Goal: Information Seeking & Learning: Learn about a topic

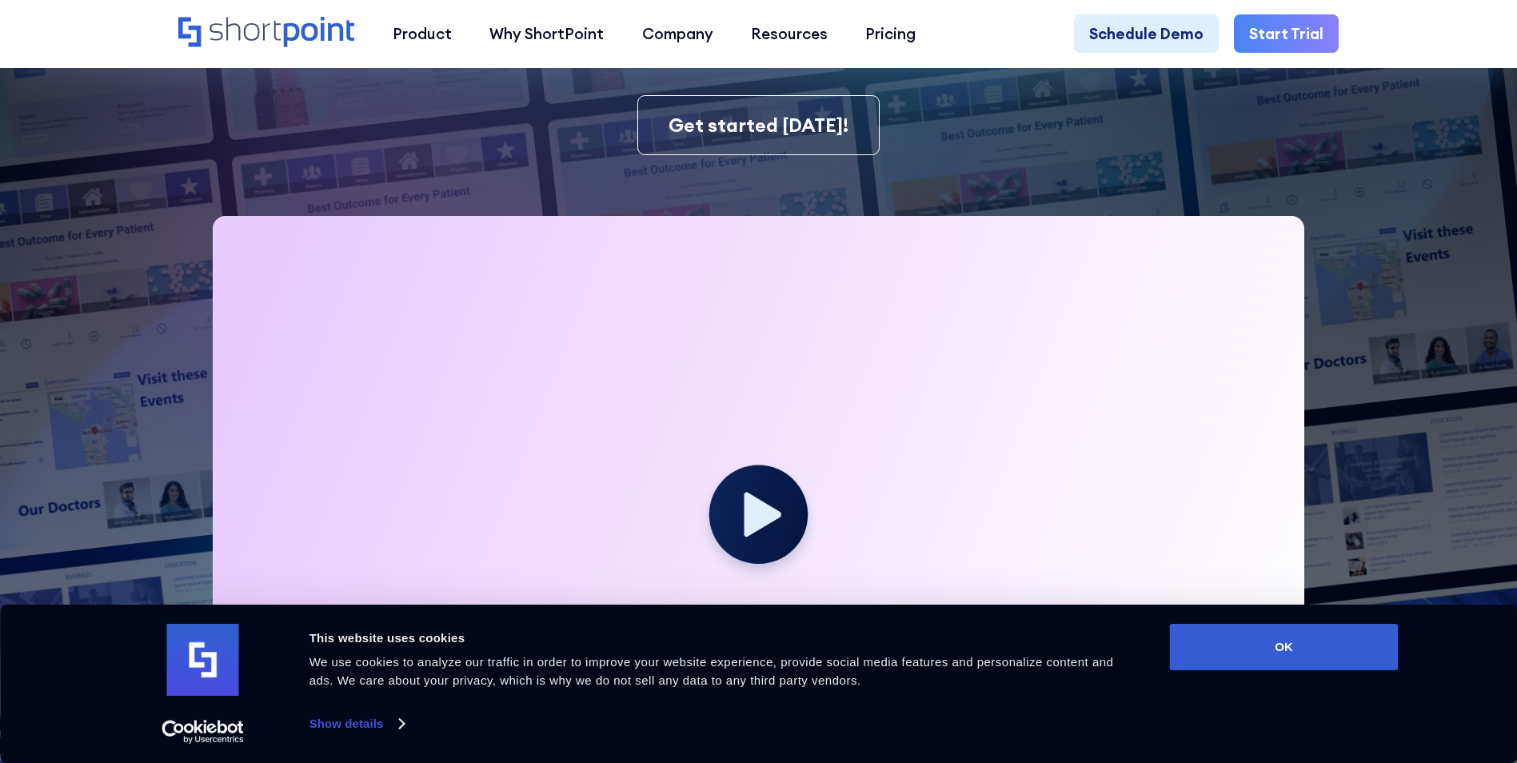
scroll to position [400, 0]
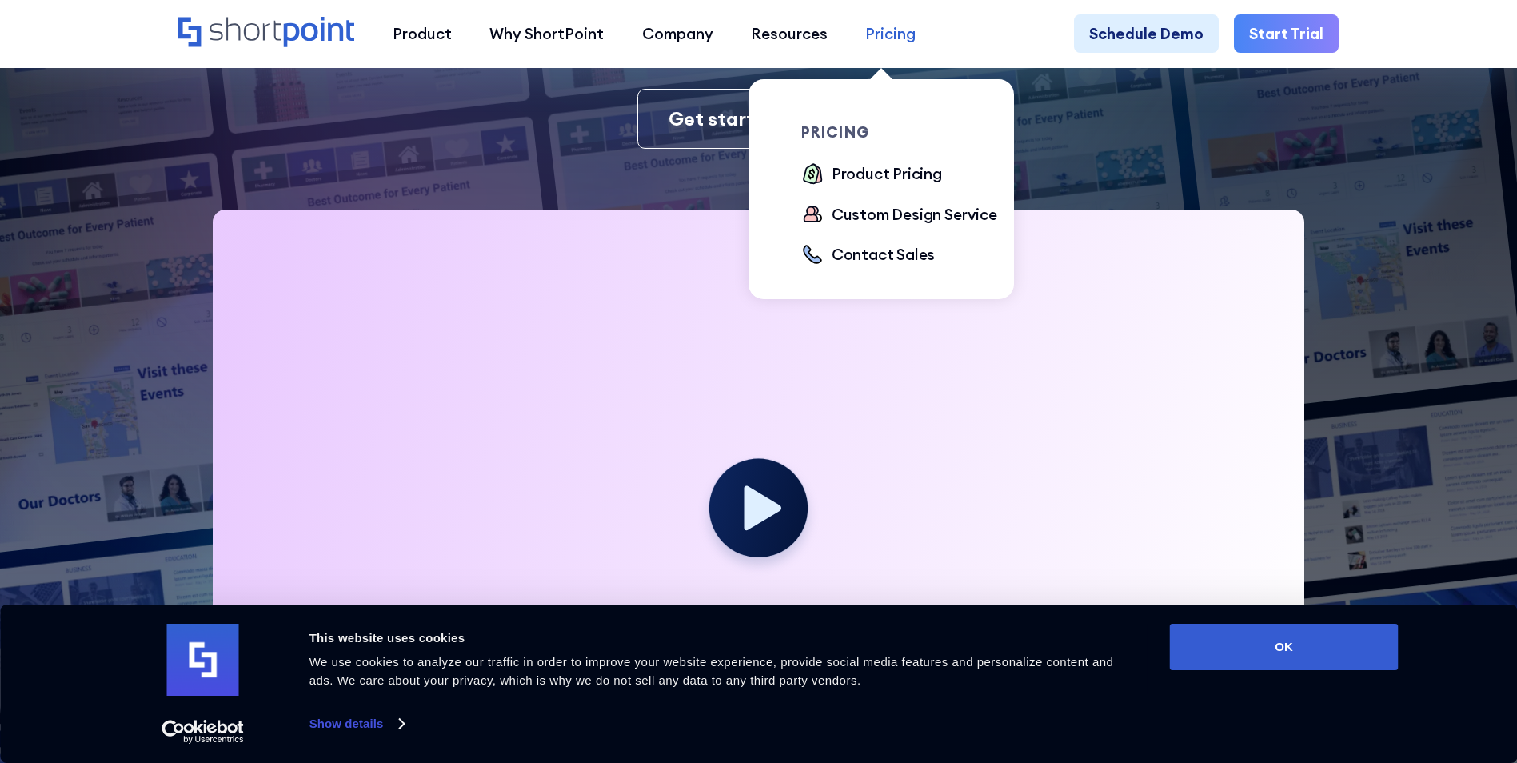
click at [877, 41] on div "Pricing" at bounding box center [890, 33] width 50 height 22
click at [870, 174] on div "Product Pricing" at bounding box center [886, 173] width 110 height 22
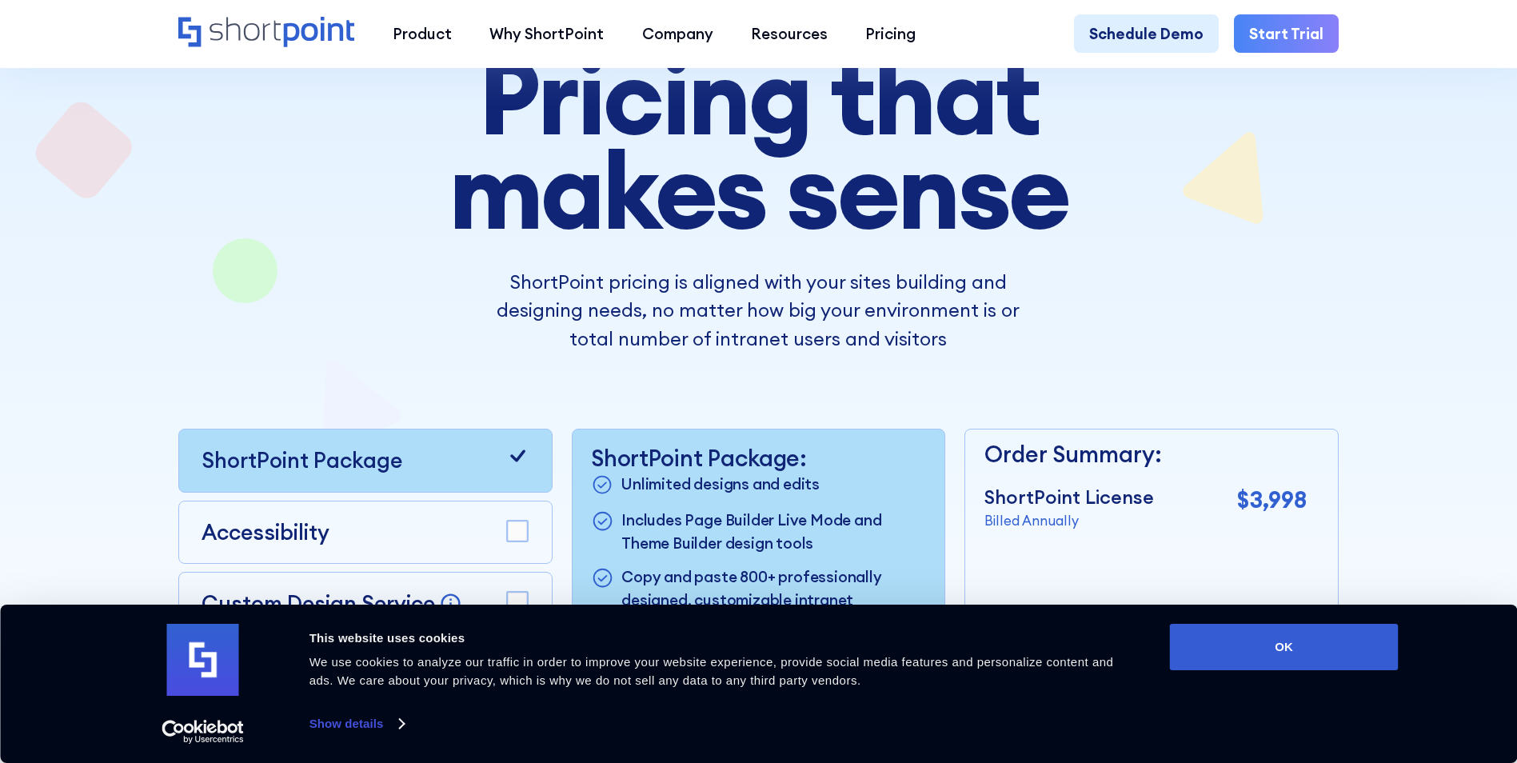
scroll to position [480, 0]
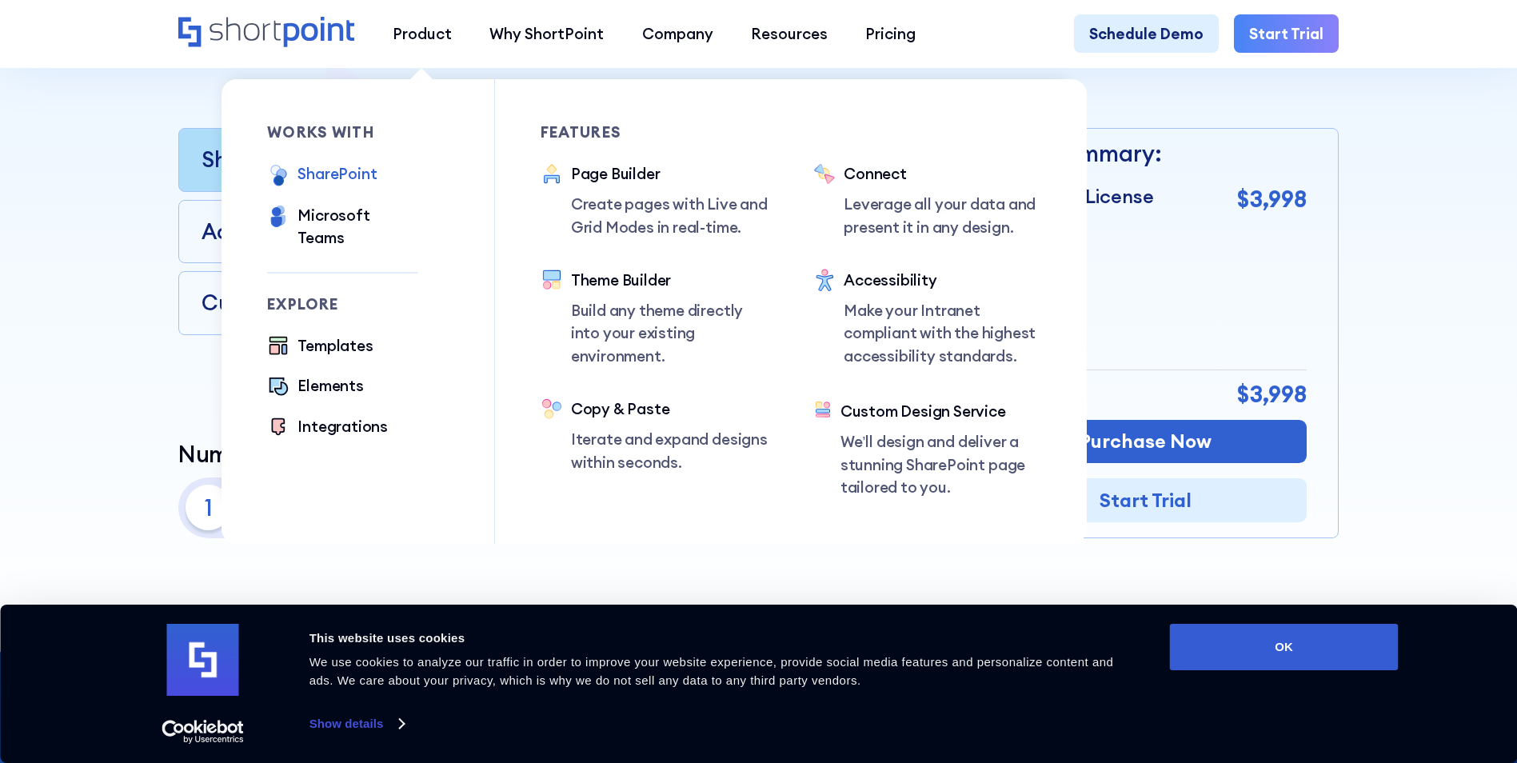
click at [351, 172] on div "SharePoint" at bounding box center [336, 173] width 79 height 22
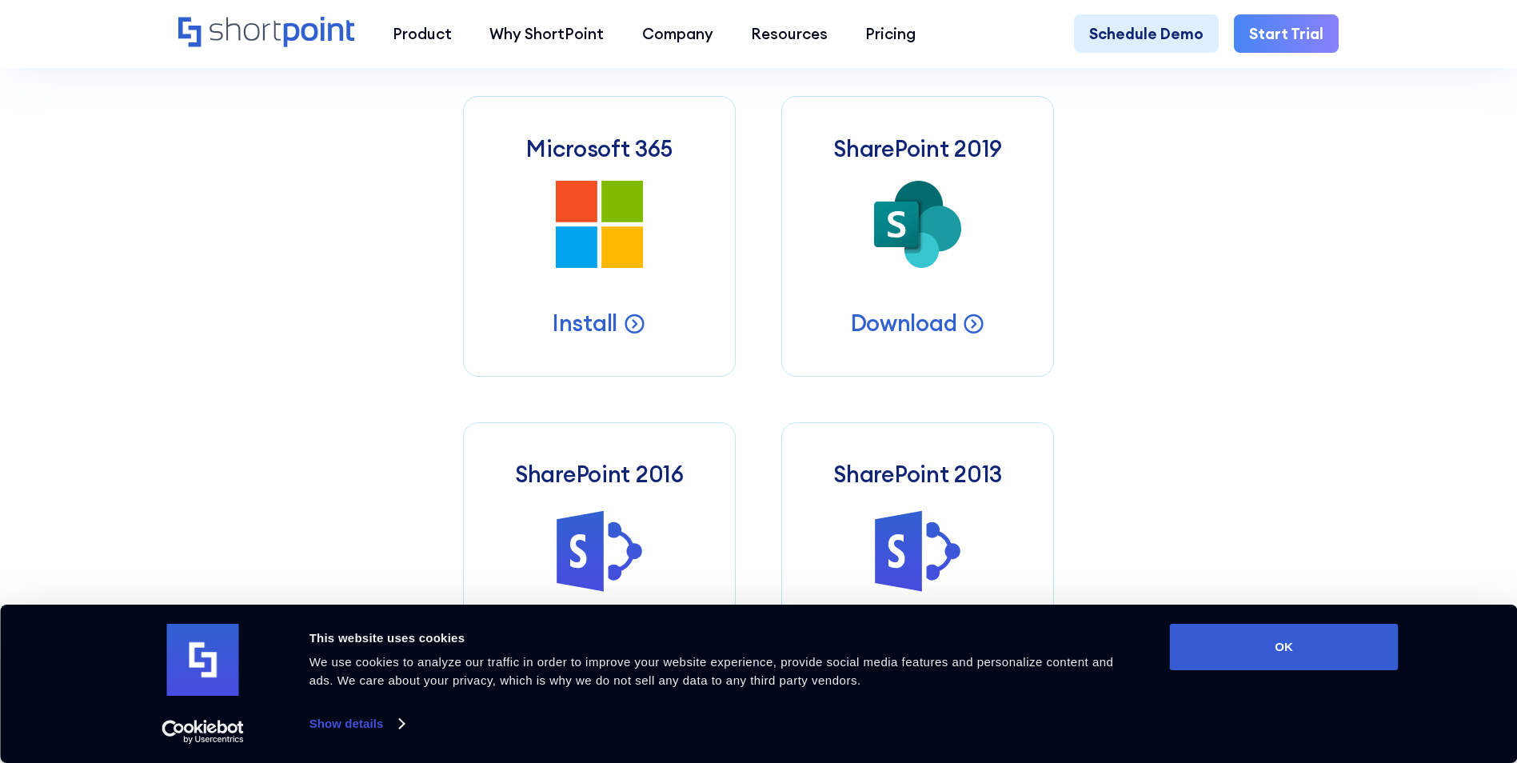
scroll to position [1039, 0]
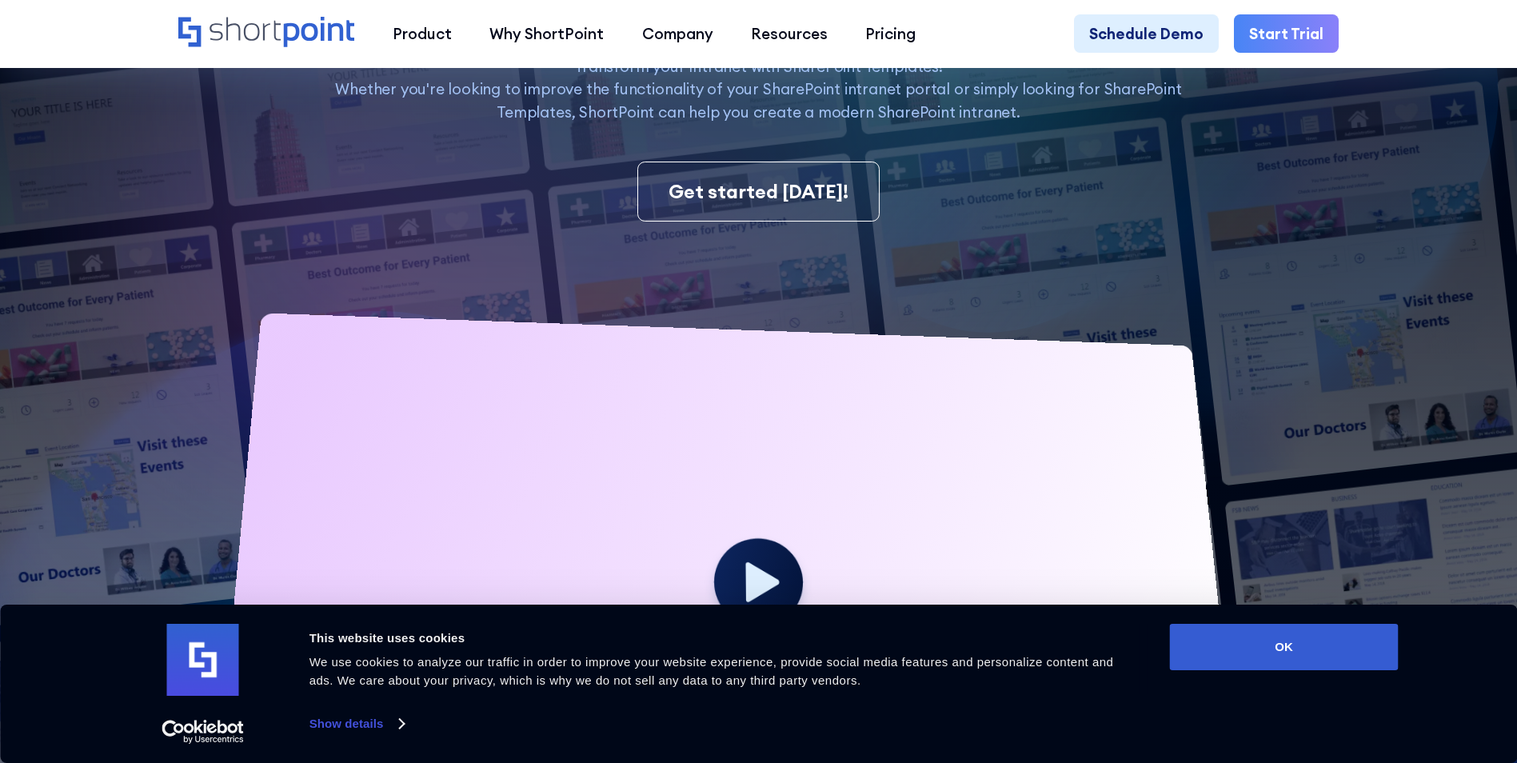
scroll to position [400, 0]
